Goal: Task Accomplishment & Management: Manage account settings

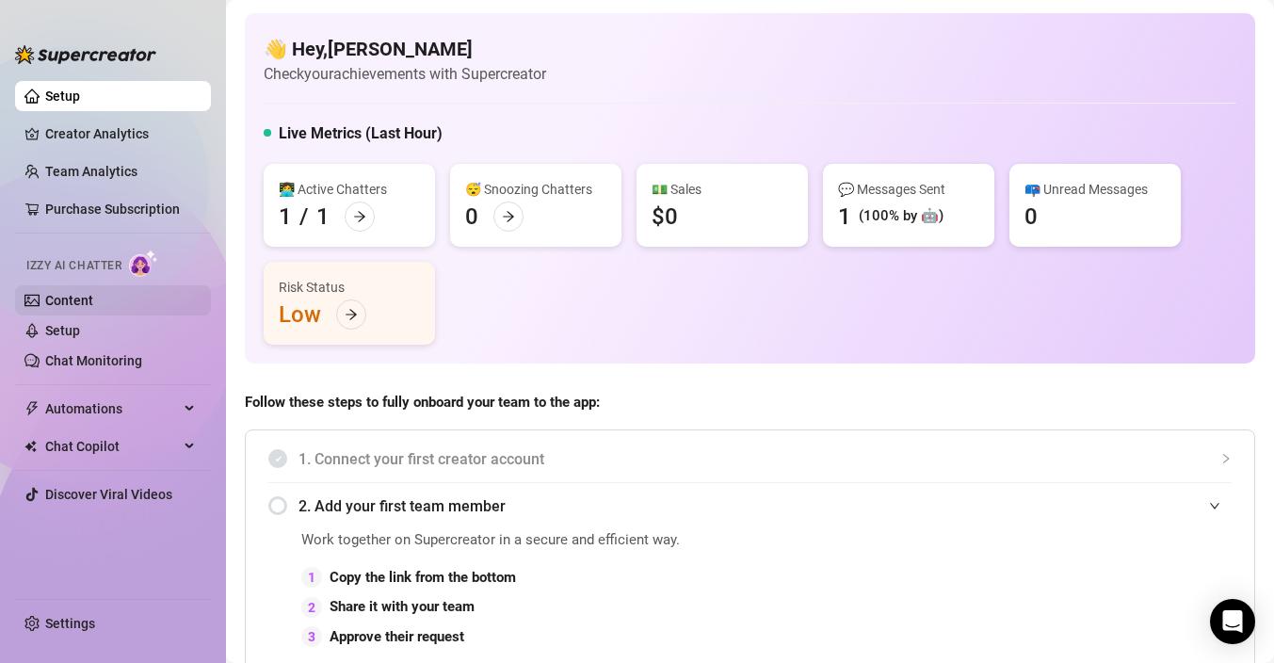
click at [76, 298] on link "Content" at bounding box center [69, 300] width 48 height 15
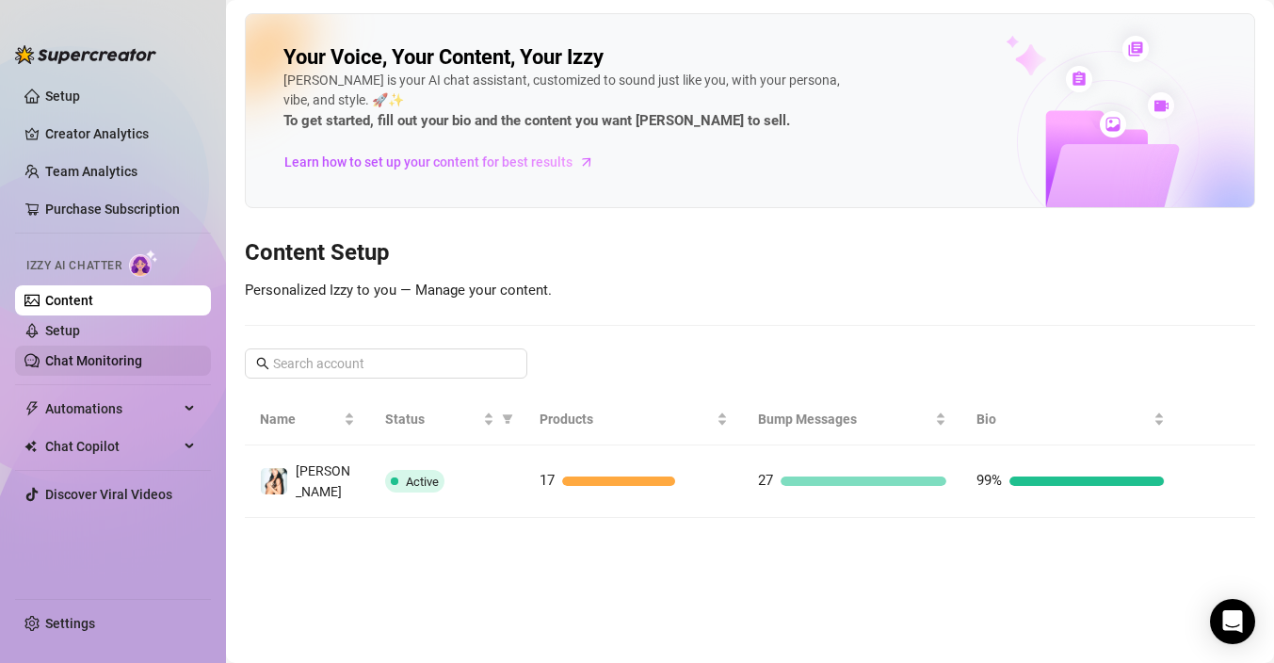
click at [142, 353] on link "Chat Monitoring" at bounding box center [93, 360] width 97 height 15
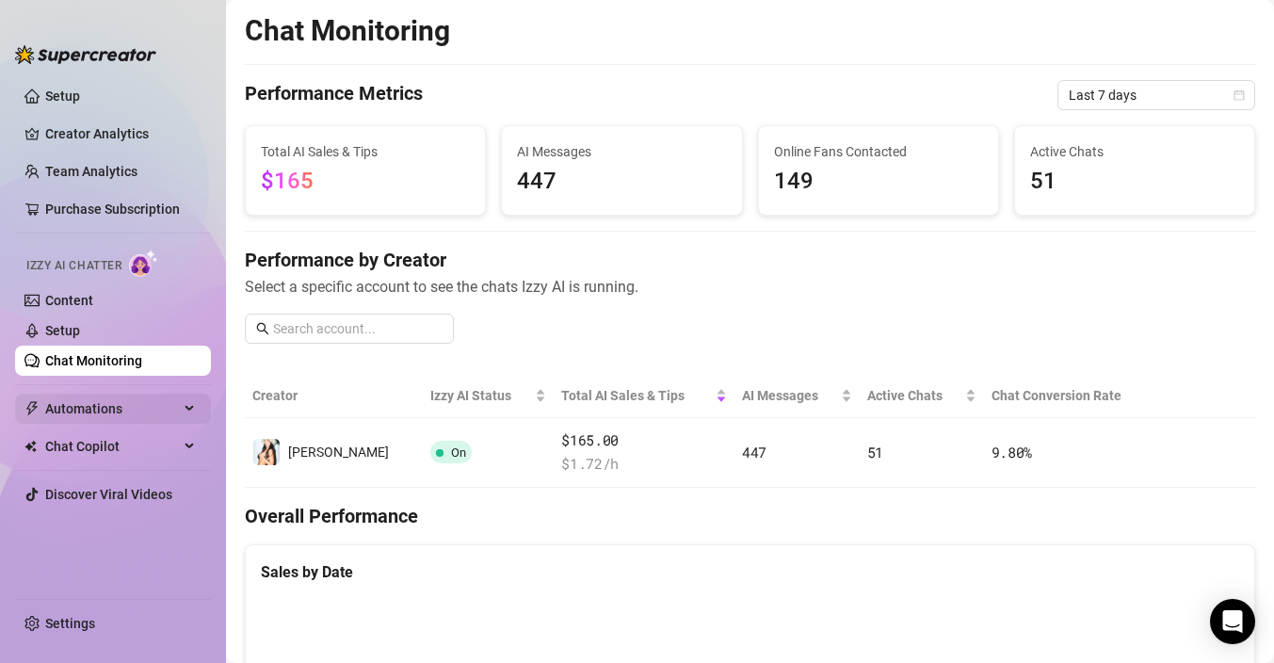
click at [153, 397] on span "Automations" at bounding box center [112, 408] width 134 height 30
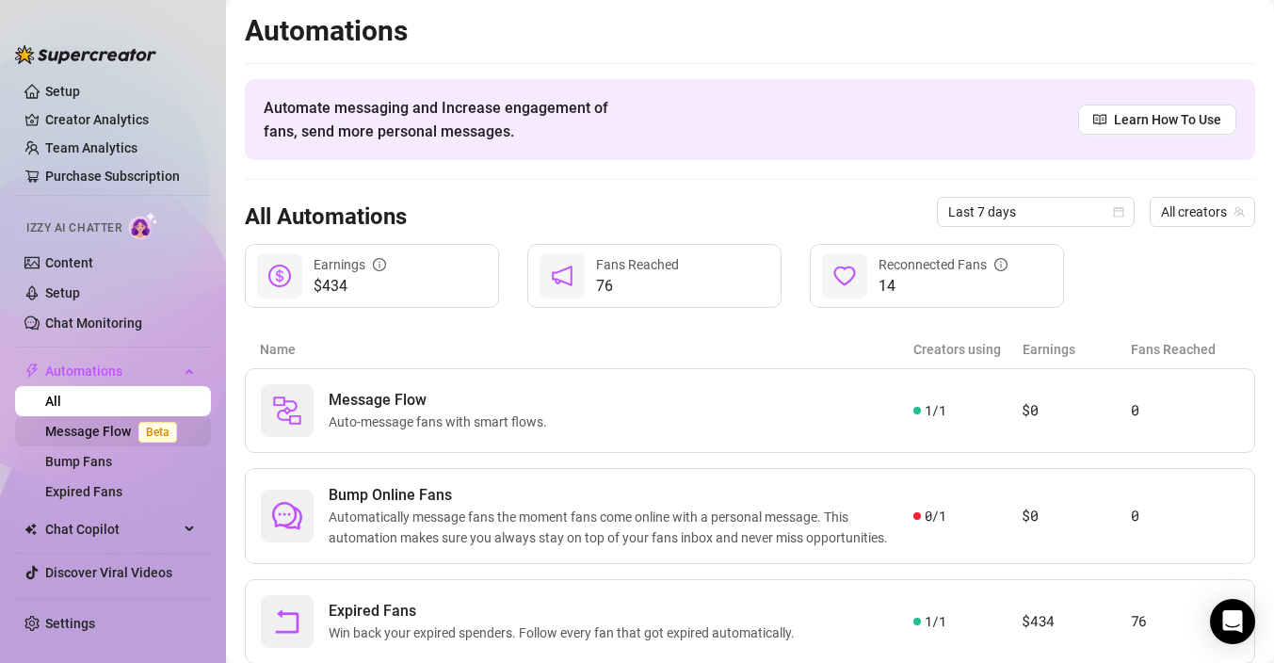
click at [129, 426] on link "Message Flow Beta" at bounding box center [114, 431] width 139 height 15
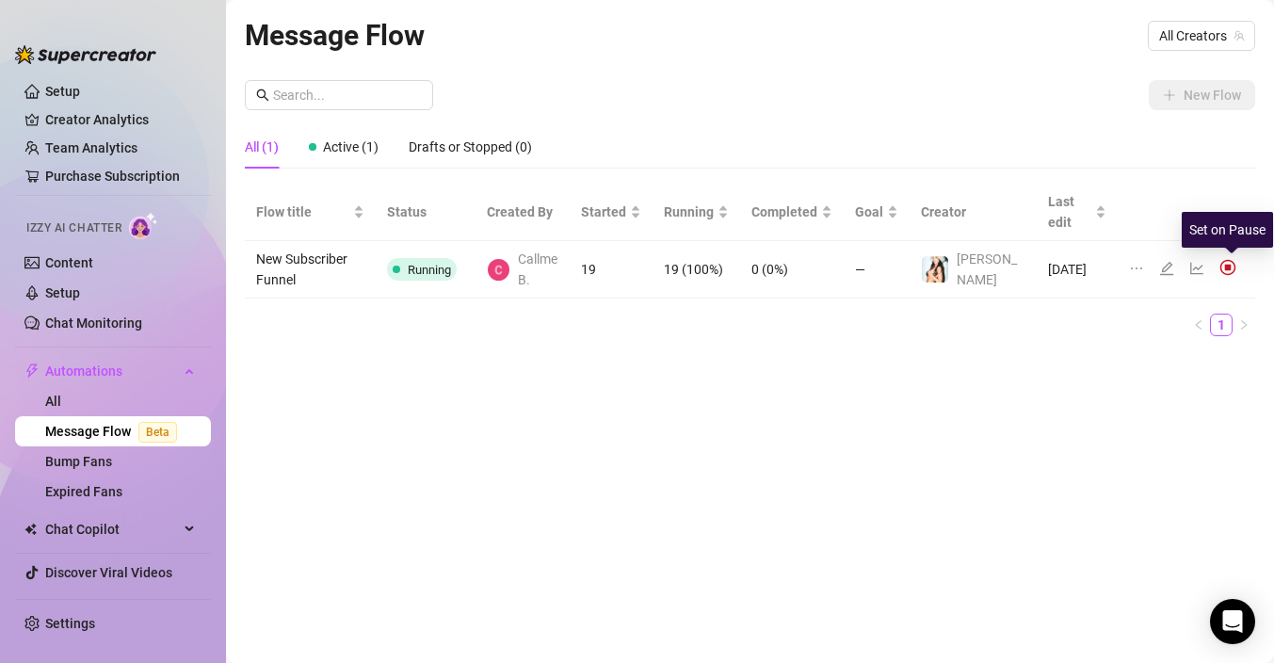
click at [1225, 265] on img at bounding box center [1227, 267] width 17 height 17
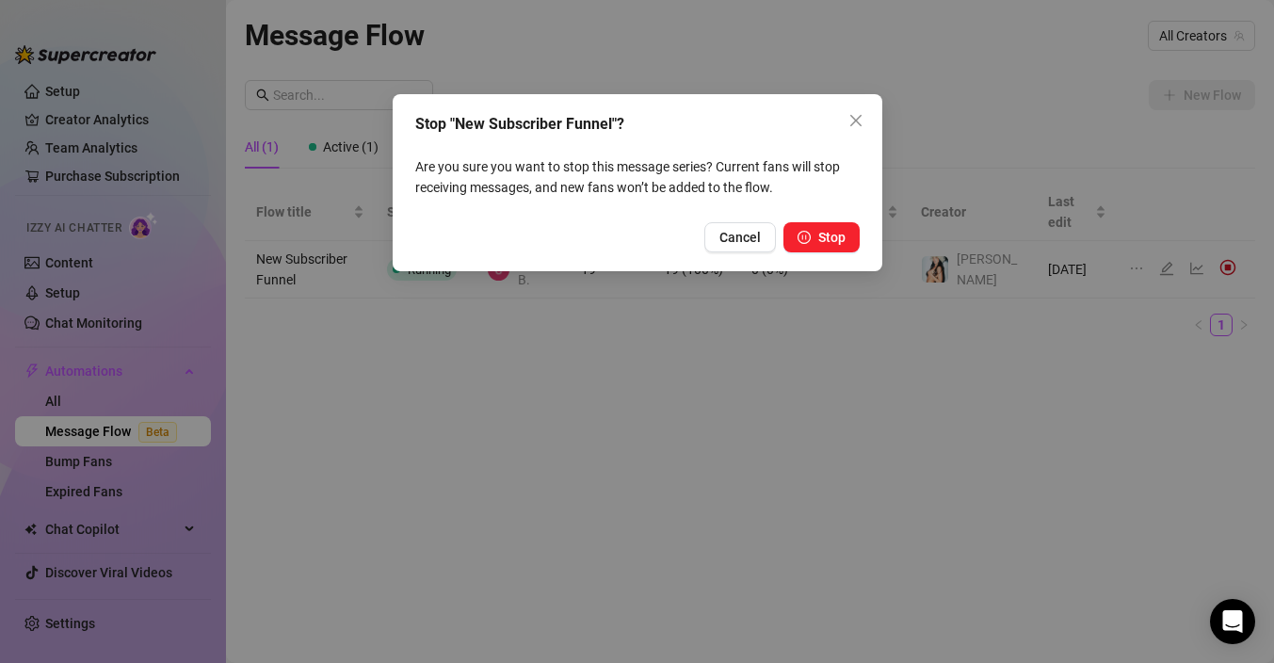
click at [843, 257] on div "Stop "New Subscriber Funnel"? Are you sure you want to stop this message series…" at bounding box center [638, 182] width 490 height 177
click at [837, 228] on button "Stop" at bounding box center [821, 237] width 76 height 30
